Goal: Information Seeking & Learning: Learn about a topic

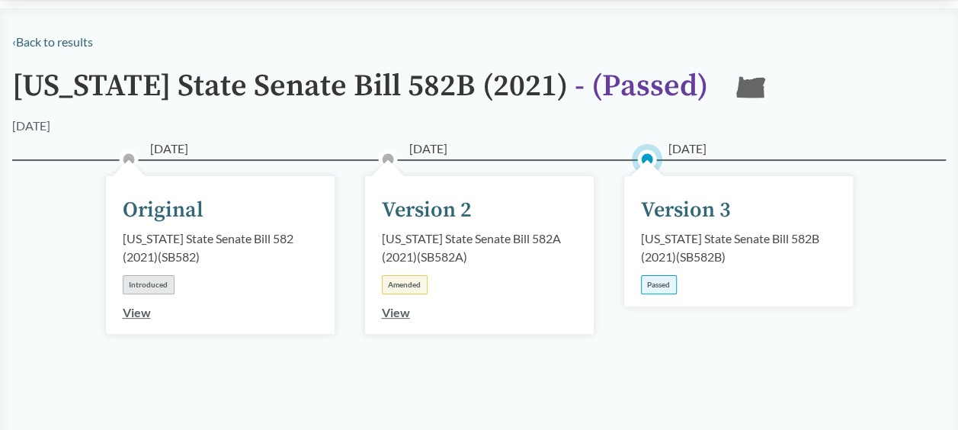
scroll to position [152, 0]
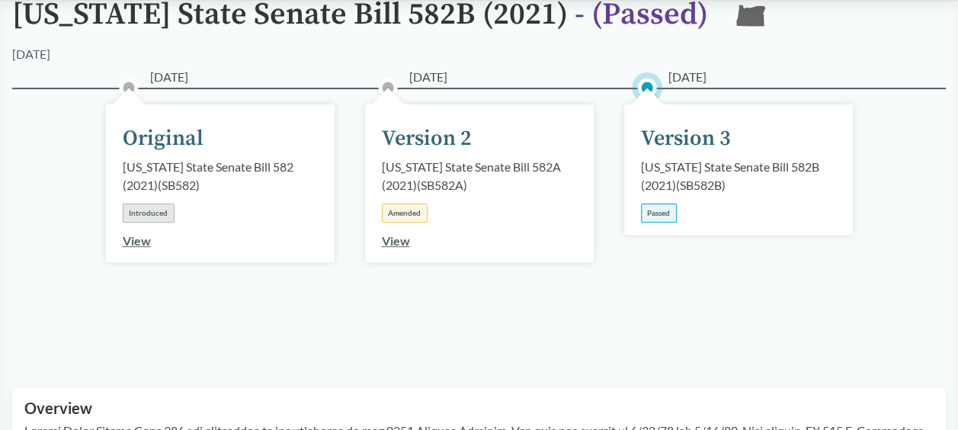
click at [148, 236] on link "View" at bounding box center [137, 240] width 28 height 14
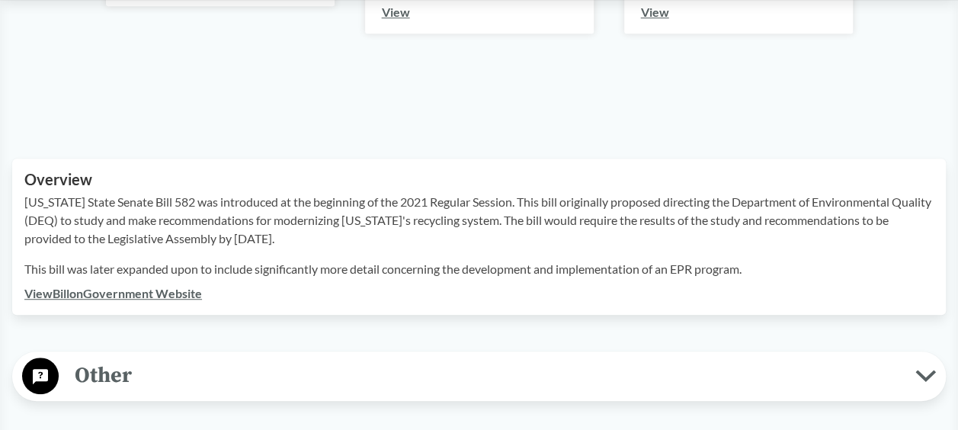
scroll to position [533, 0]
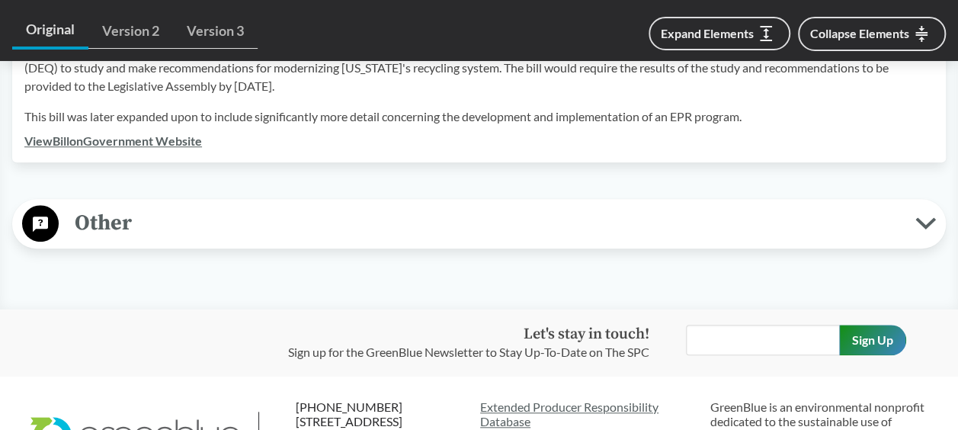
click at [154, 139] on link "View Bill on Government Website" at bounding box center [113, 140] width 178 height 14
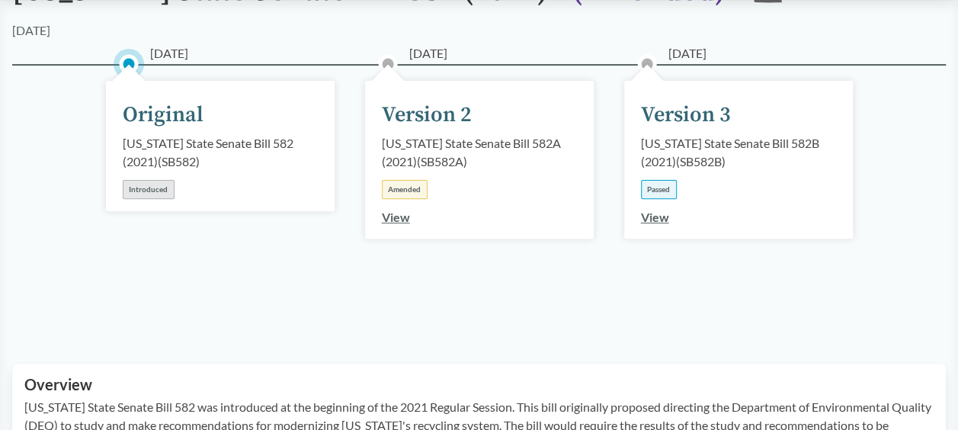
scroll to position [152, 0]
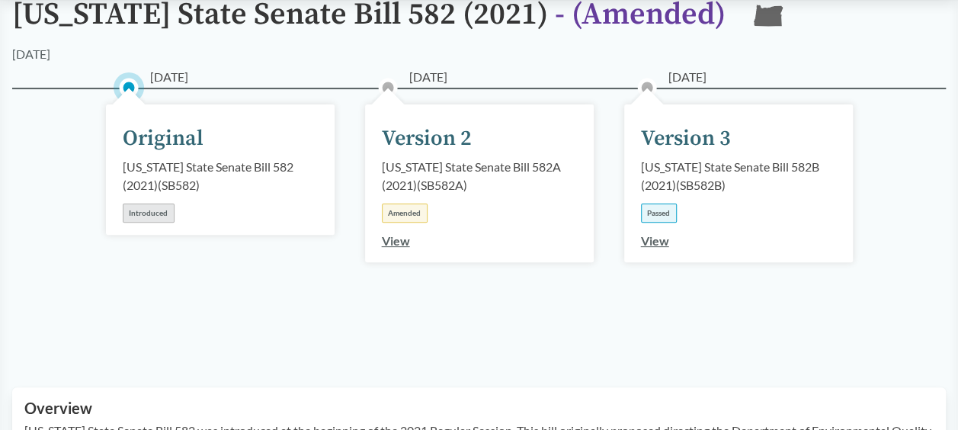
click at [390, 240] on link "View" at bounding box center [396, 240] width 28 height 14
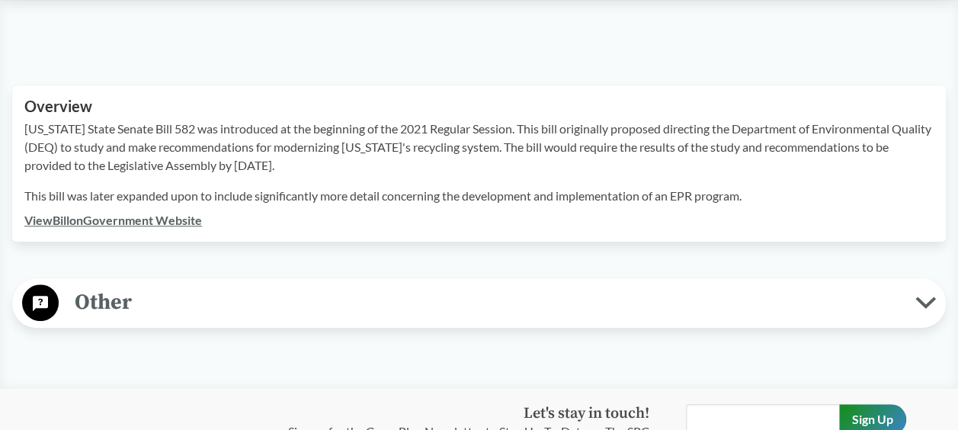
scroll to position [305, 0]
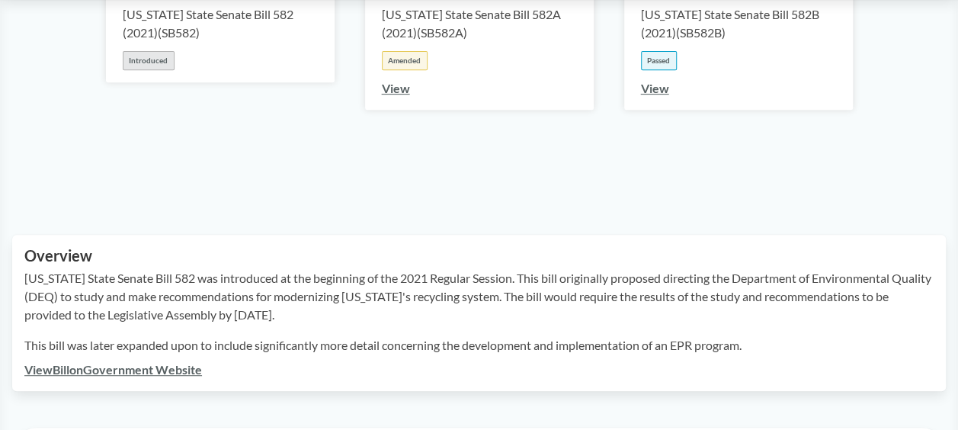
click at [101, 366] on link "View Bill on Government Website" at bounding box center [113, 369] width 178 height 14
